Goal: Task Accomplishment & Management: Manage account settings

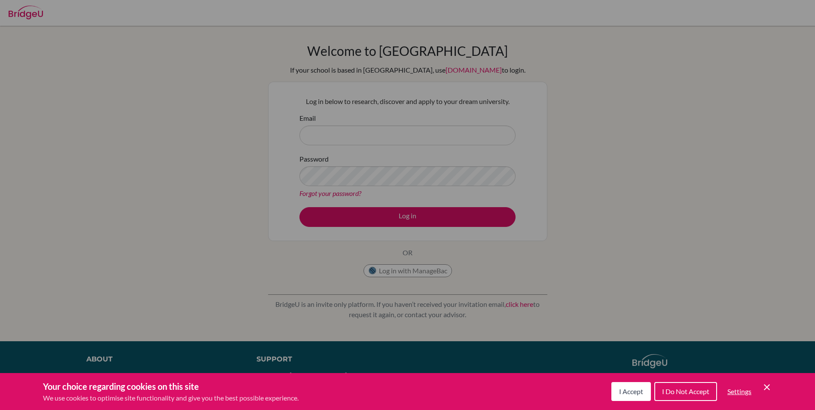
click at [401, 390] on icon "Cookie Control Close Icon" at bounding box center [767, 387] width 10 height 10
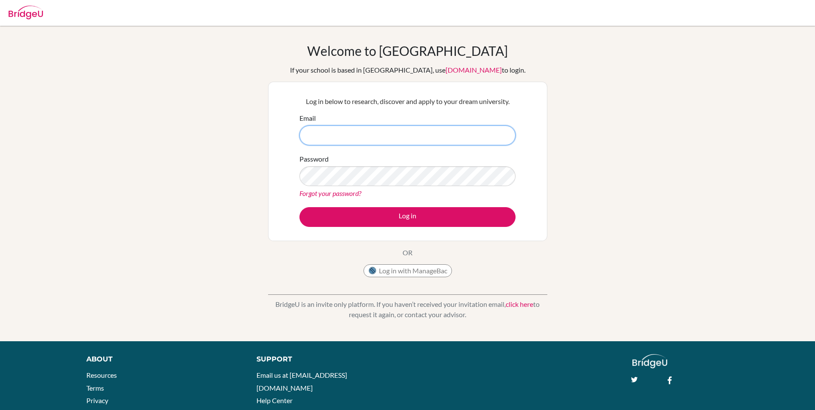
click at [379, 134] on input "Email" at bounding box center [408, 136] width 216 height 20
type input "[EMAIL_ADDRESS][PERSON_NAME][DOMAIN_NAME]"
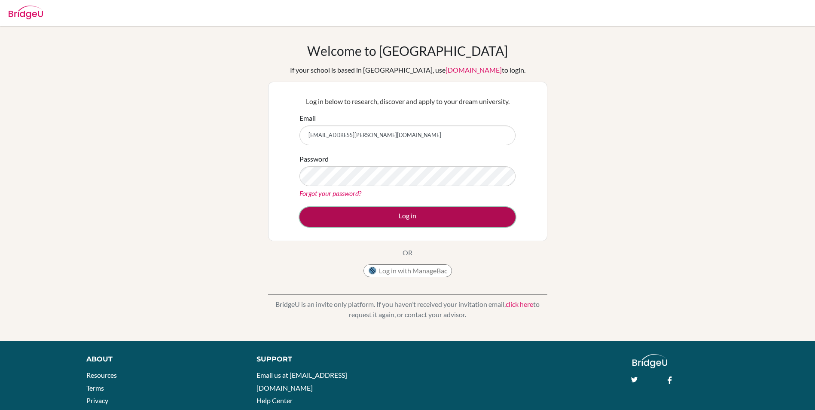
click at [401, 213] on button "Log in" at bounding box center [408, 217] width 216 height 20
click at [441, 214] on button "Log in" at bounding box center [408, 217] width 216 height 20
click at [440, 225] on button "Log in" at bounding box center [408, 217] width 216 height 20
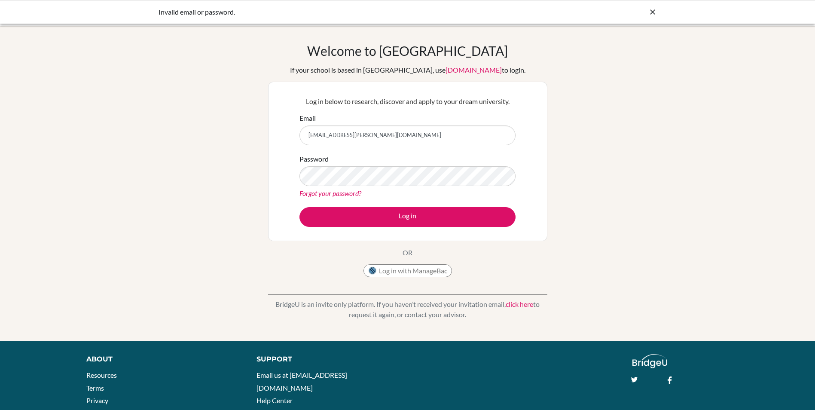
click at [652, 15] on icon at bounding box center [653, 12] width 9 height 9
